Goal: Check status: Check status

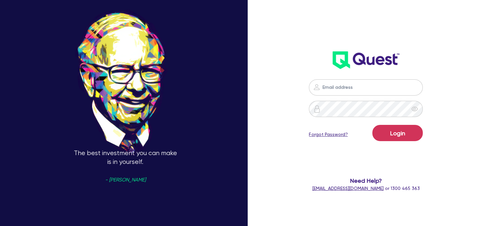
type input "[EMAIL_ADDRESS][PERSON_NAME][DOMAIN_NAME]"
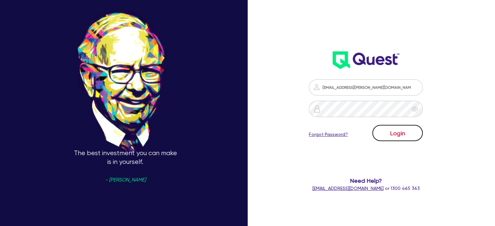
click at [394, 131] on button "Login" at bounding box center [397, 133] width 50 height 16
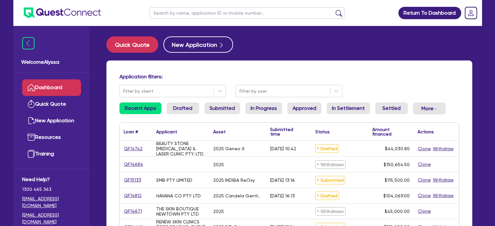
click at [185, 9] on input "text" at bounding box center [246, 12] width 195 height 11
type input "[GEOGRAPHIC_DATA]"
click at [334, 10] on button "submit" at bounding box center [339, 14] width 10 height 9
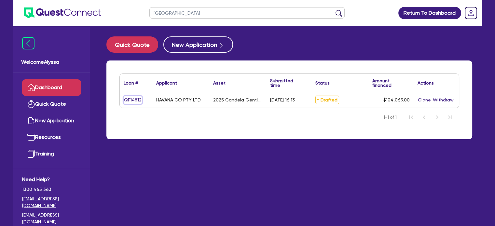
click at [129, 100] on link "QF14812" at bounding box center [133, 99] width 18 height 7
select select "TERTIARY_ASSETS"
select select "BEAUTY_EQUIPMENT"
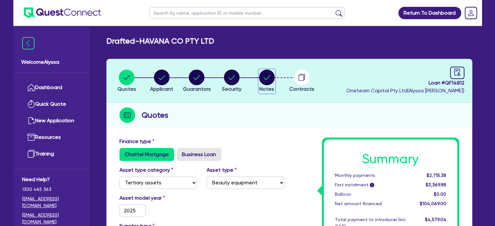
click at [269, 78] on circle "button" at bounding box center [267, 78] width 16 height 16
select select "Other"
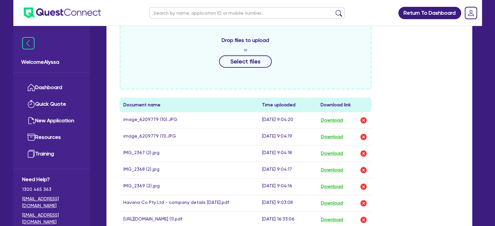
scroll to position [324, 0]
